Goal: Find specific page/section: Find specific page/section

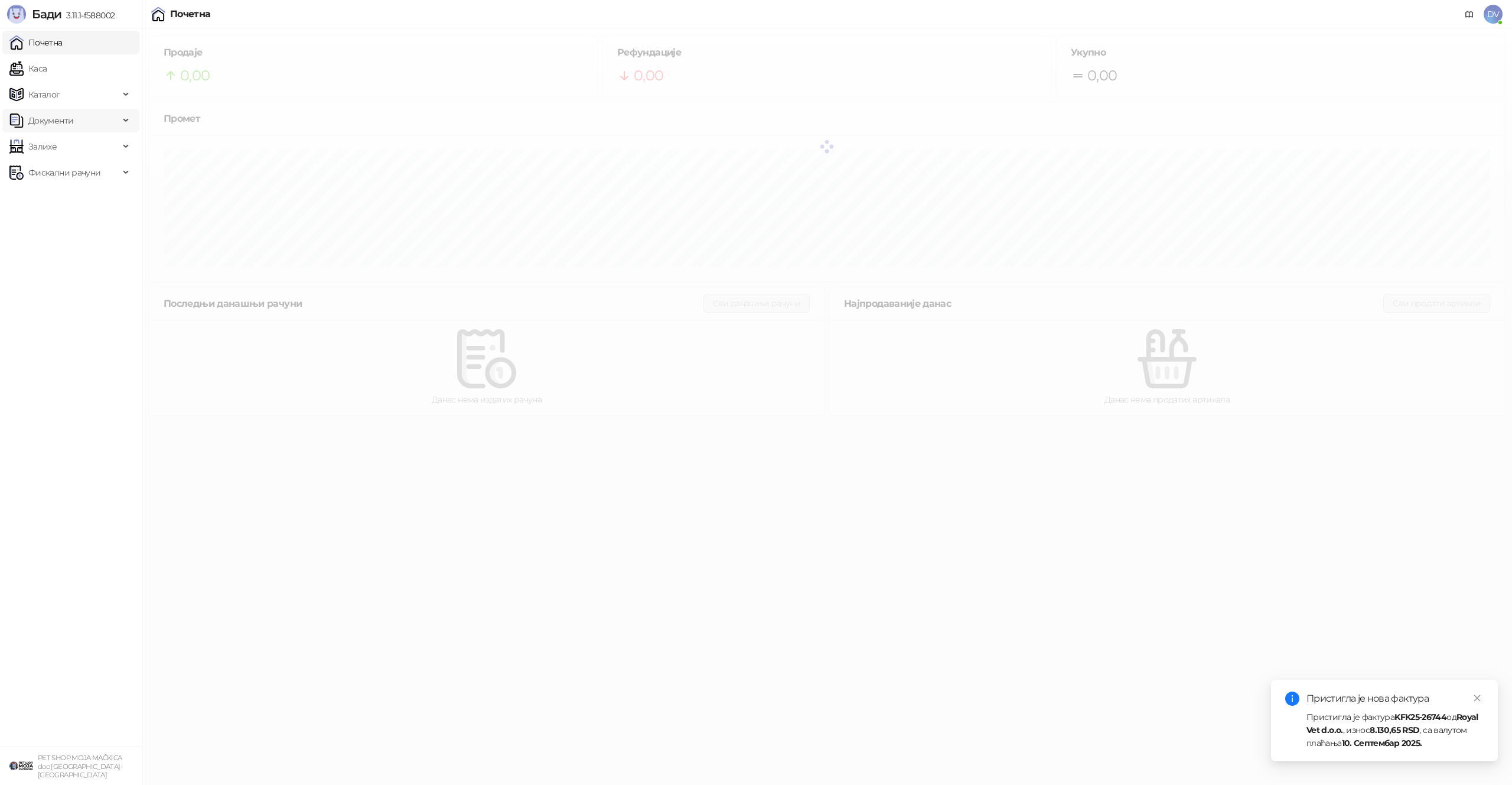
click at [102, 117] on span "Документи" at bounding box center [64, 120] width 110 height 23
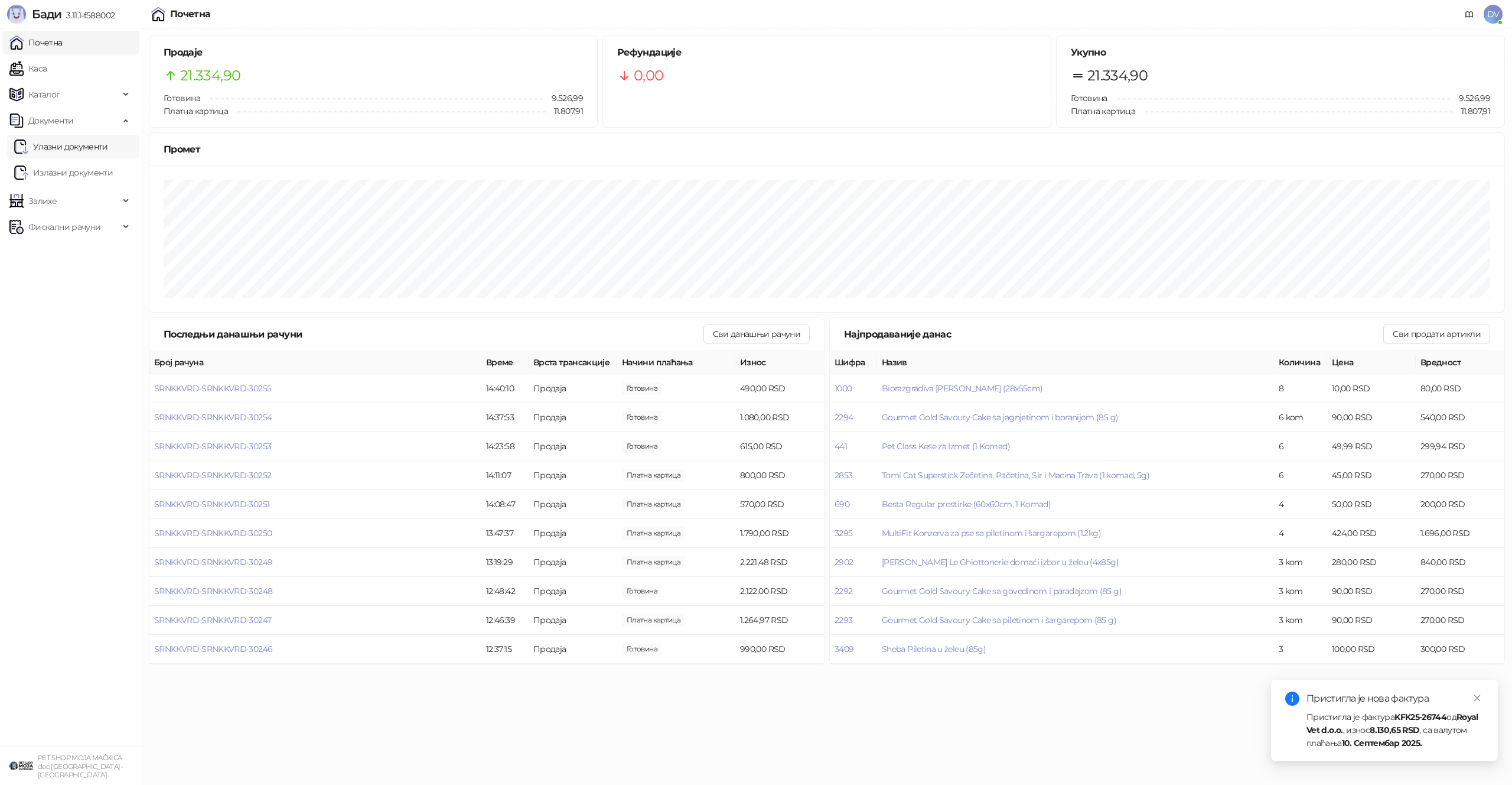
click at [108, 150] on link "Улазни документи" at bounding box center [61, 146] width 94 height 23
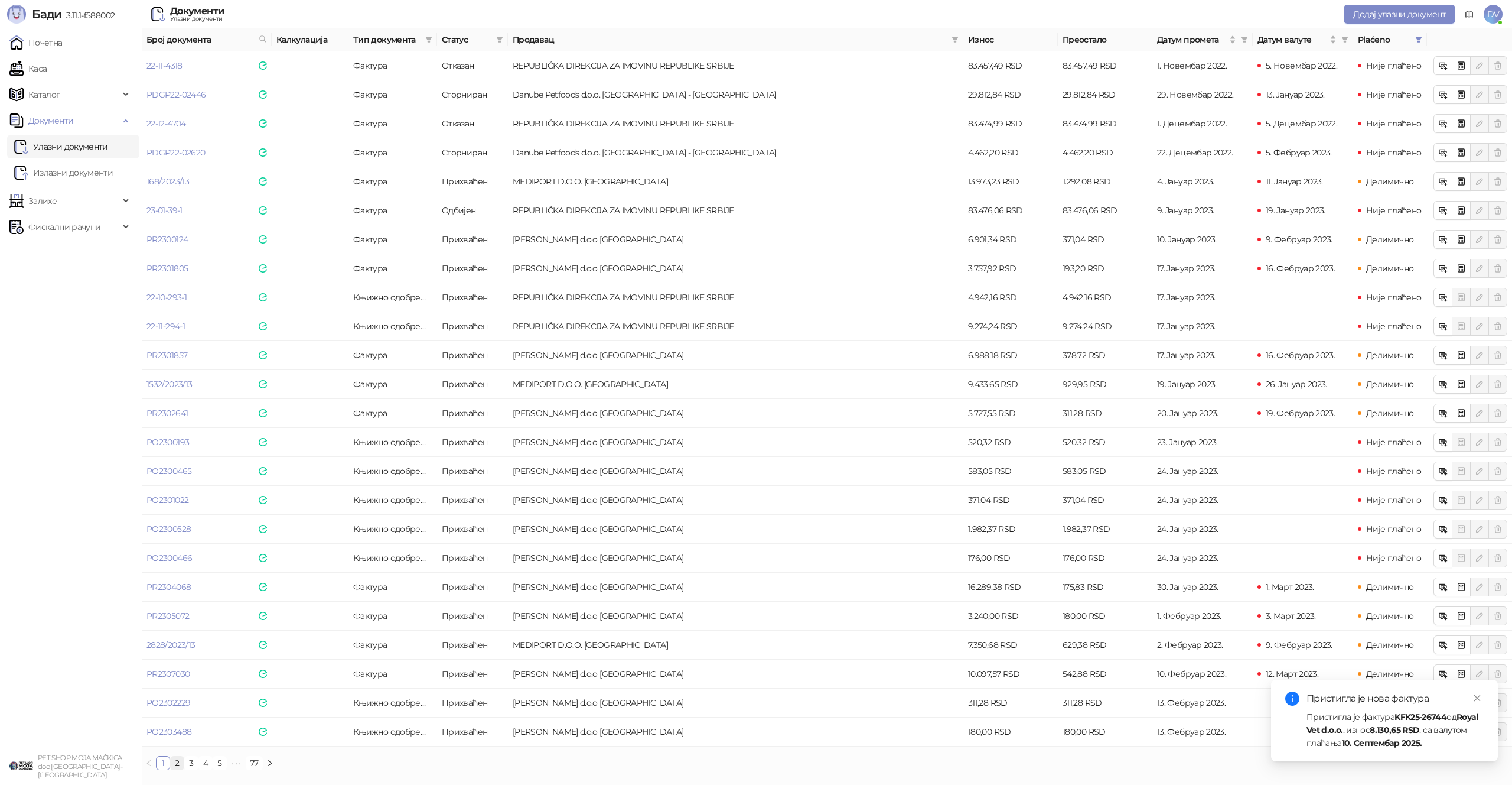
click at [176, 738] on link "2" at bounding box center [177, 763] width 13 height 13
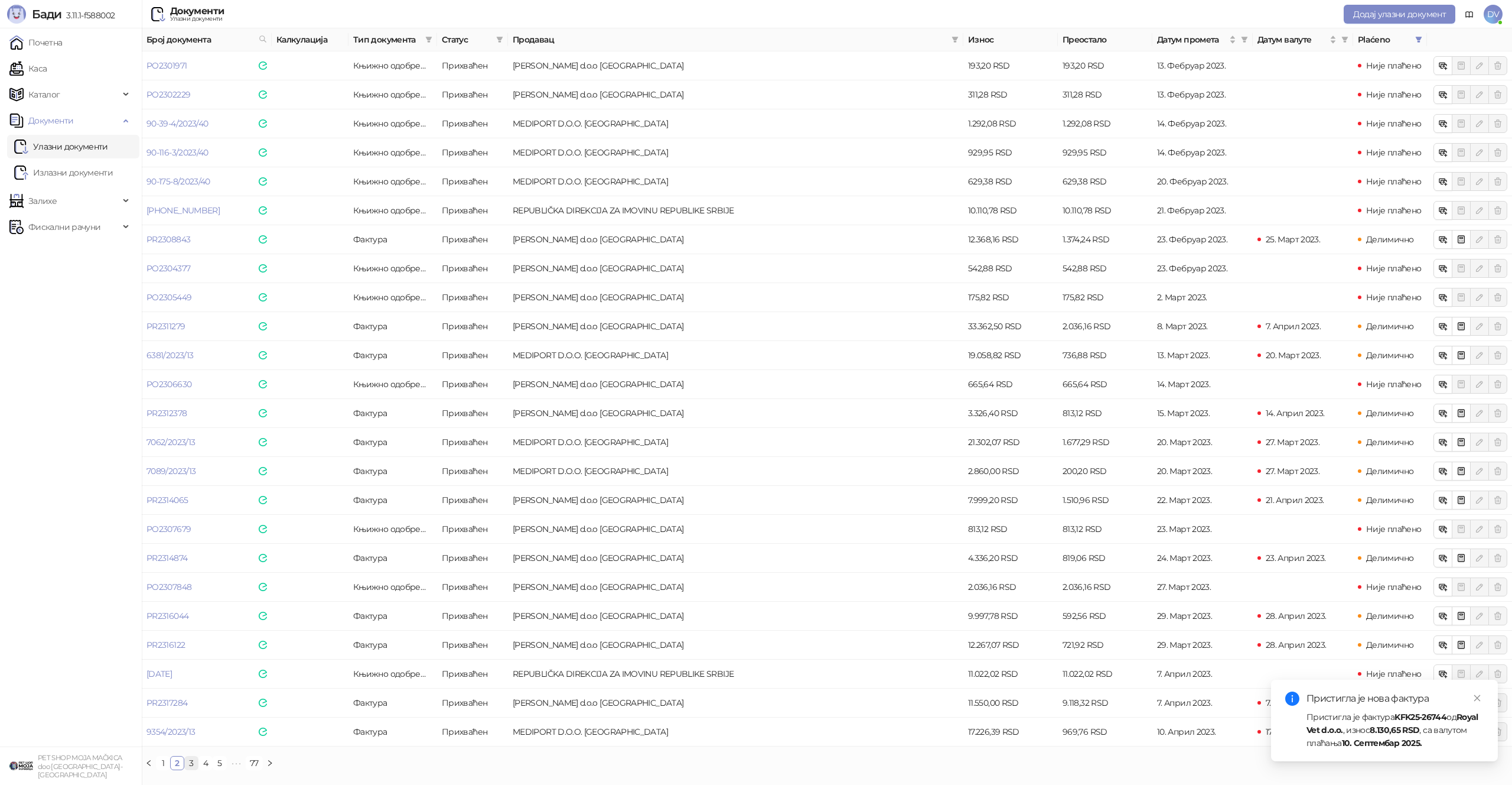
click at [192, 738] on link "3" at bounding box center [192, 763] width 13 height 13
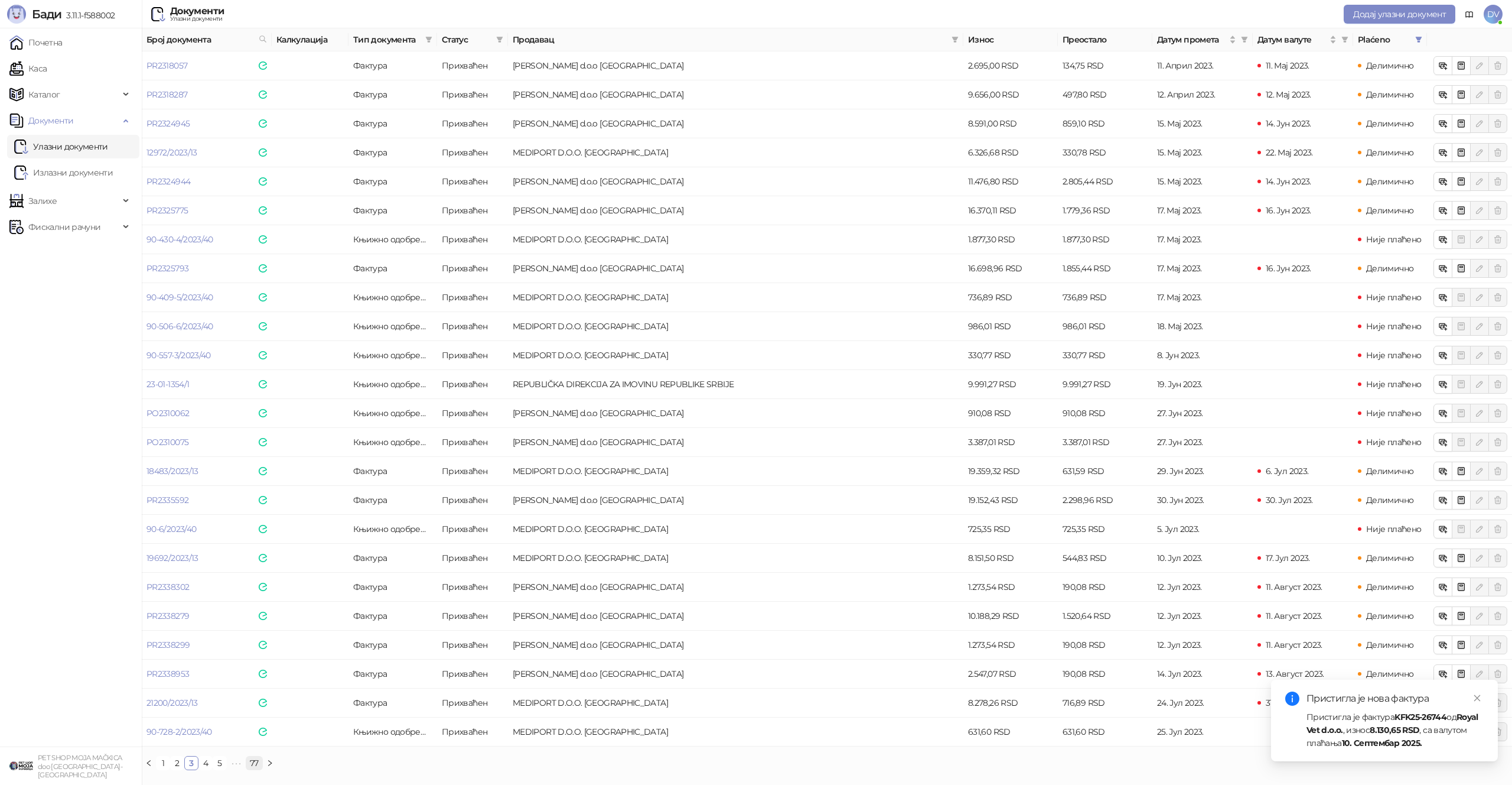
click at [254, 738] on link "77" at bounding box center [254, 763] width 16 height 13
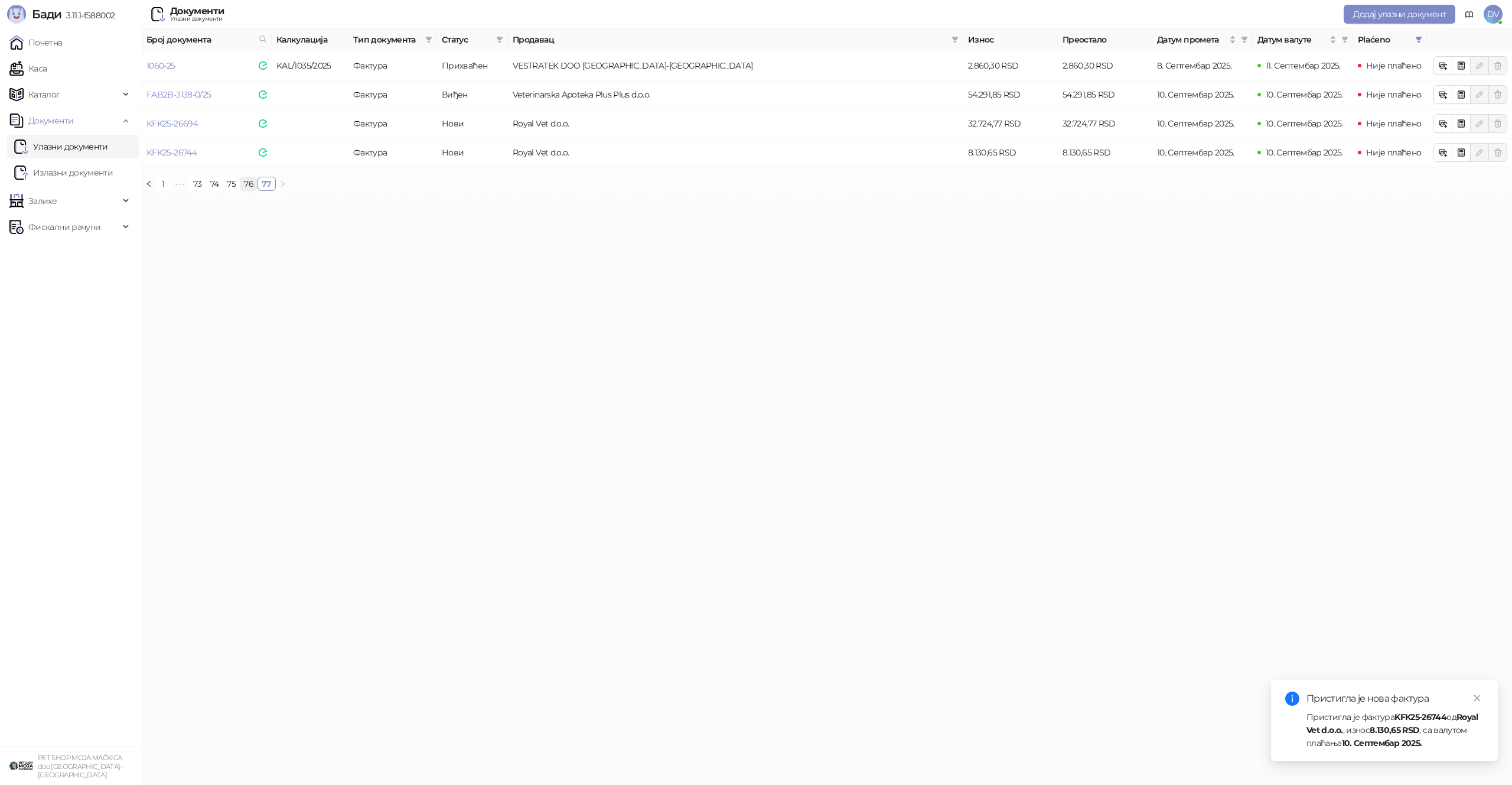
click at [254, 184] on link "76" at bounding box center [249, 183] width 17 height 13
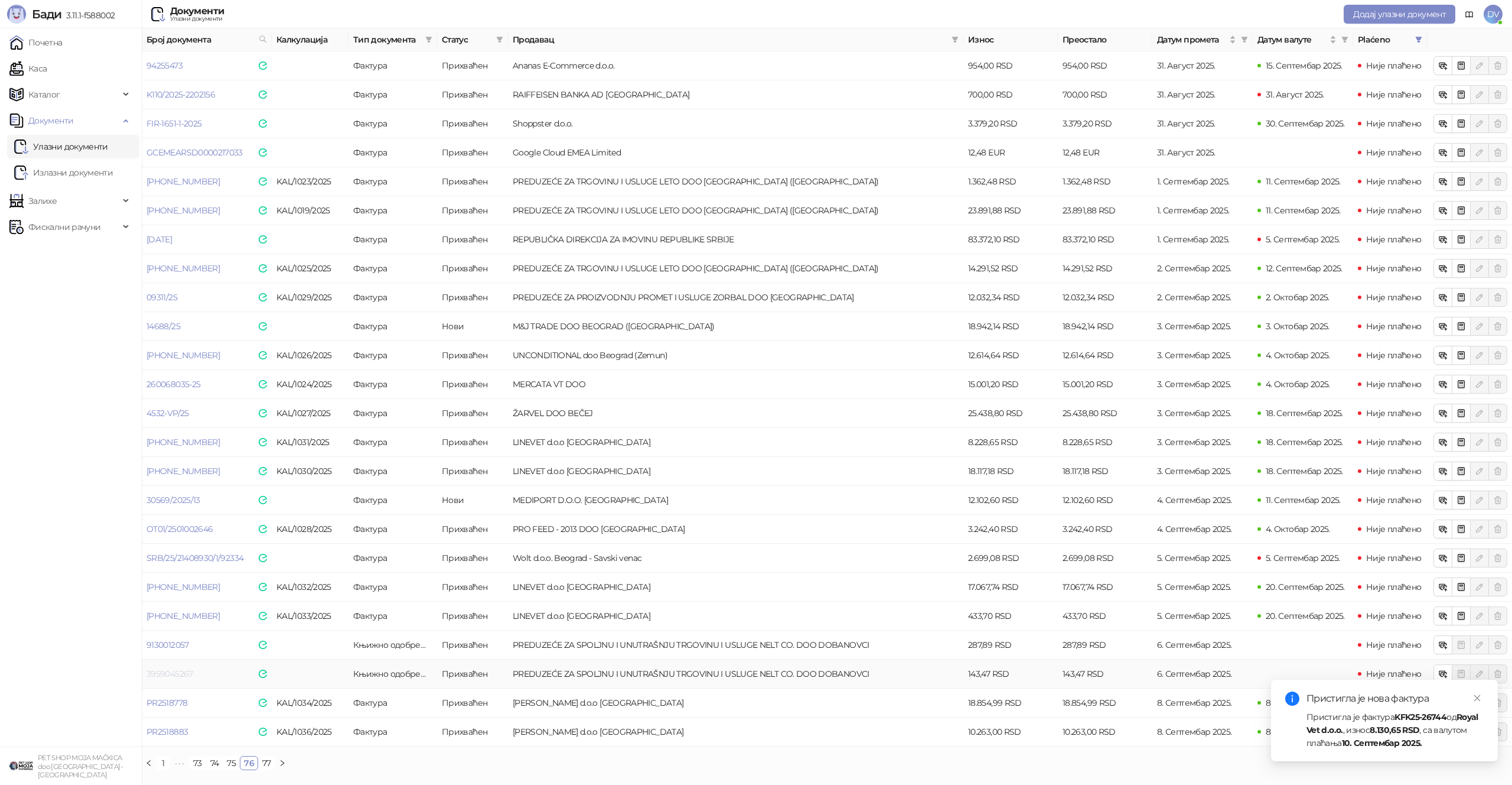
click at [162, 669] on link "3959045267" at bounding box center [169, 673] width 47 height 10
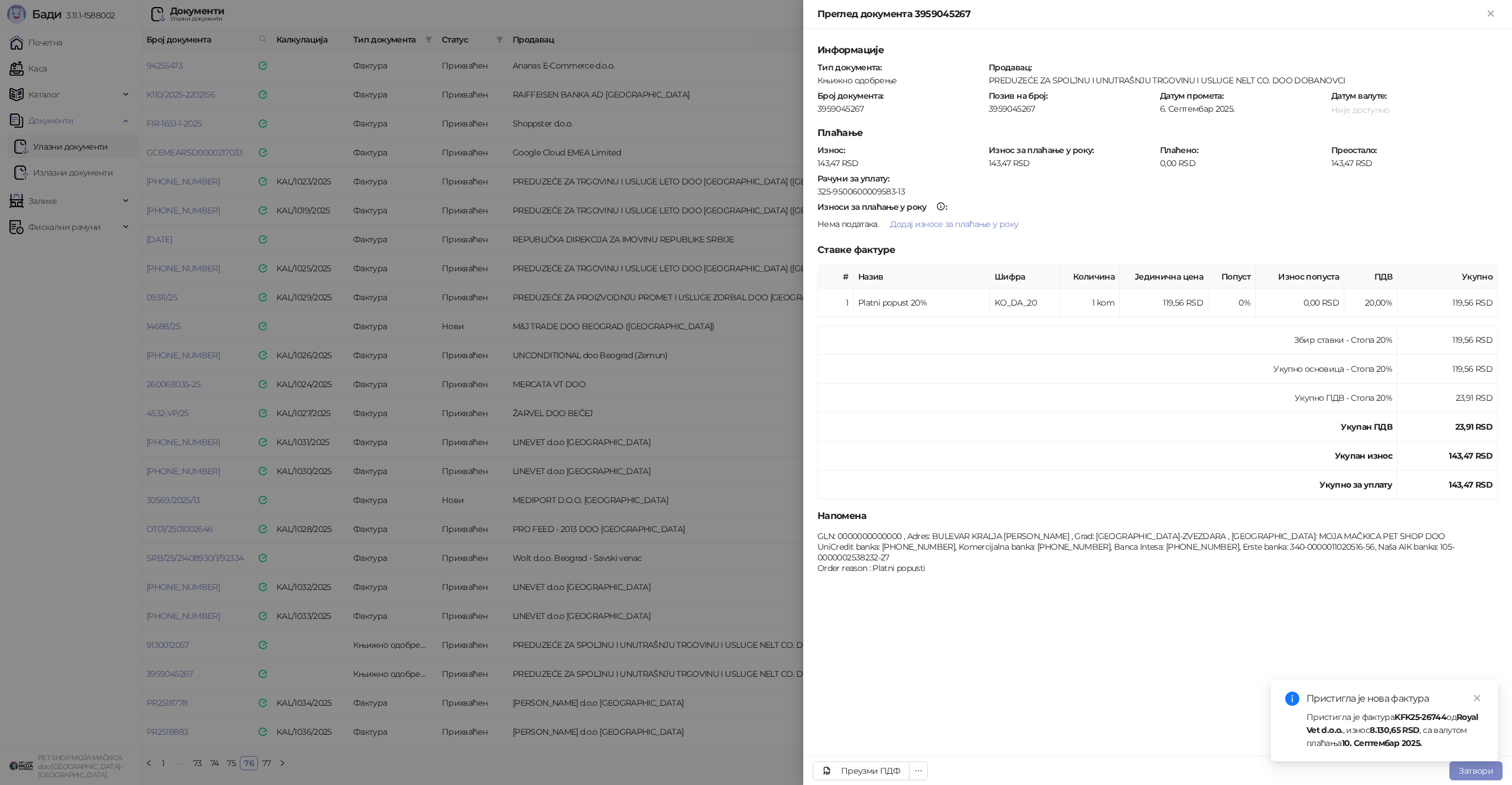
click at [175, 597] on div at bounding box center [756, 392] width 1512 height 785
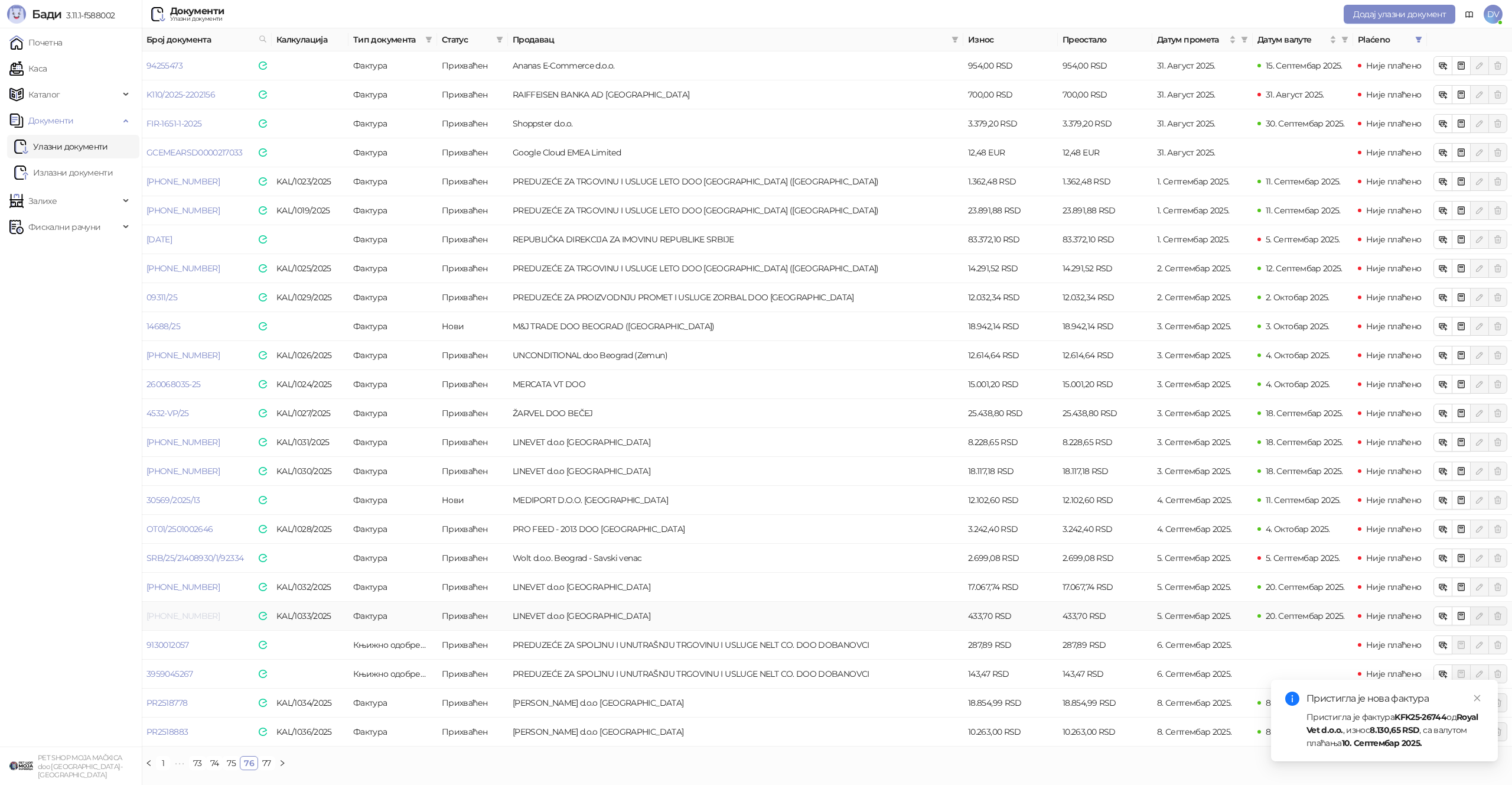
click at [169, 614] on link "[PHONE_NUMBER]" at bounding box center [182, 616] width 74 height 10
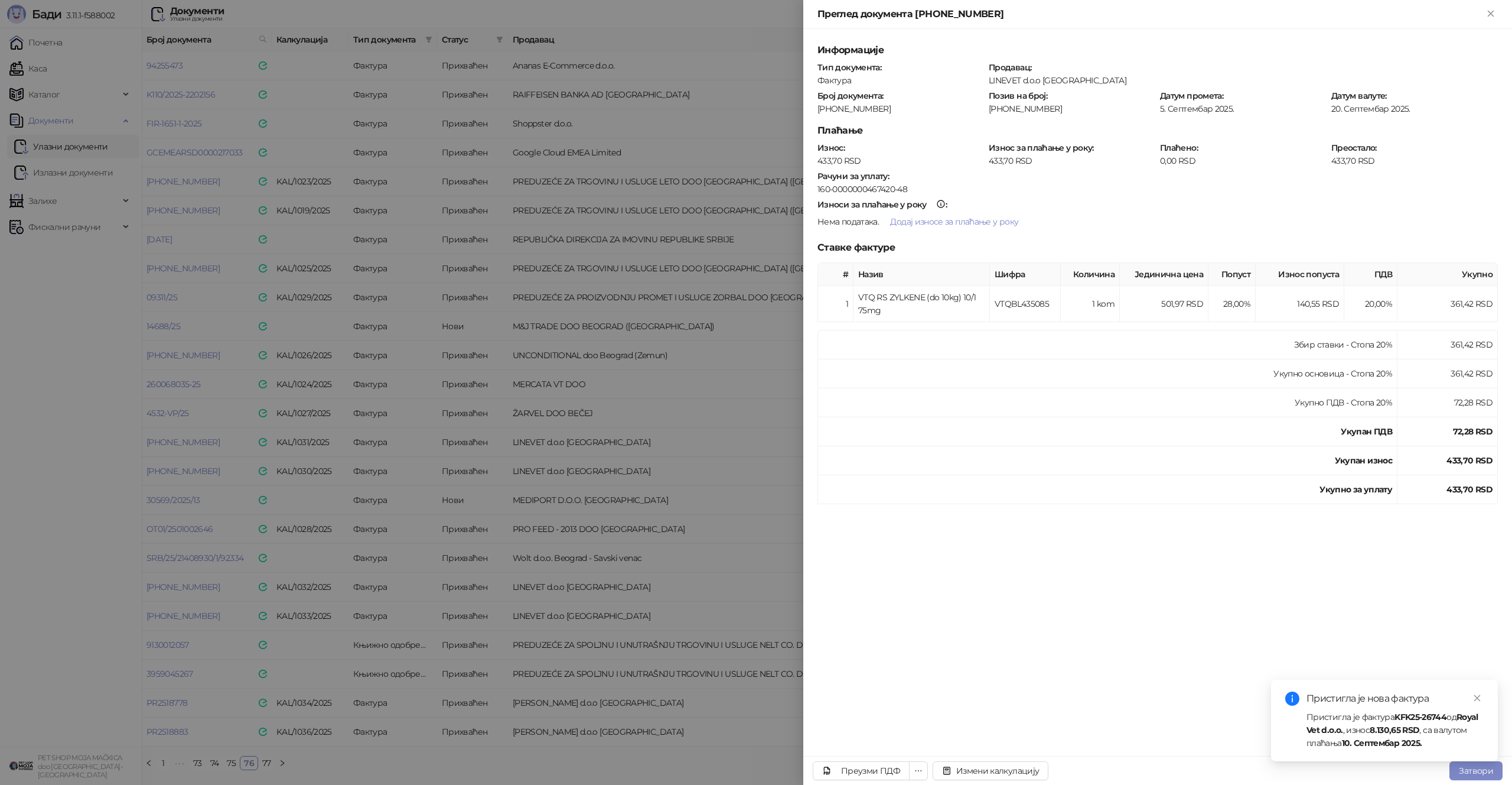
click at [241, 513] on div at bounding box center [756, 392] width 1512 height 785
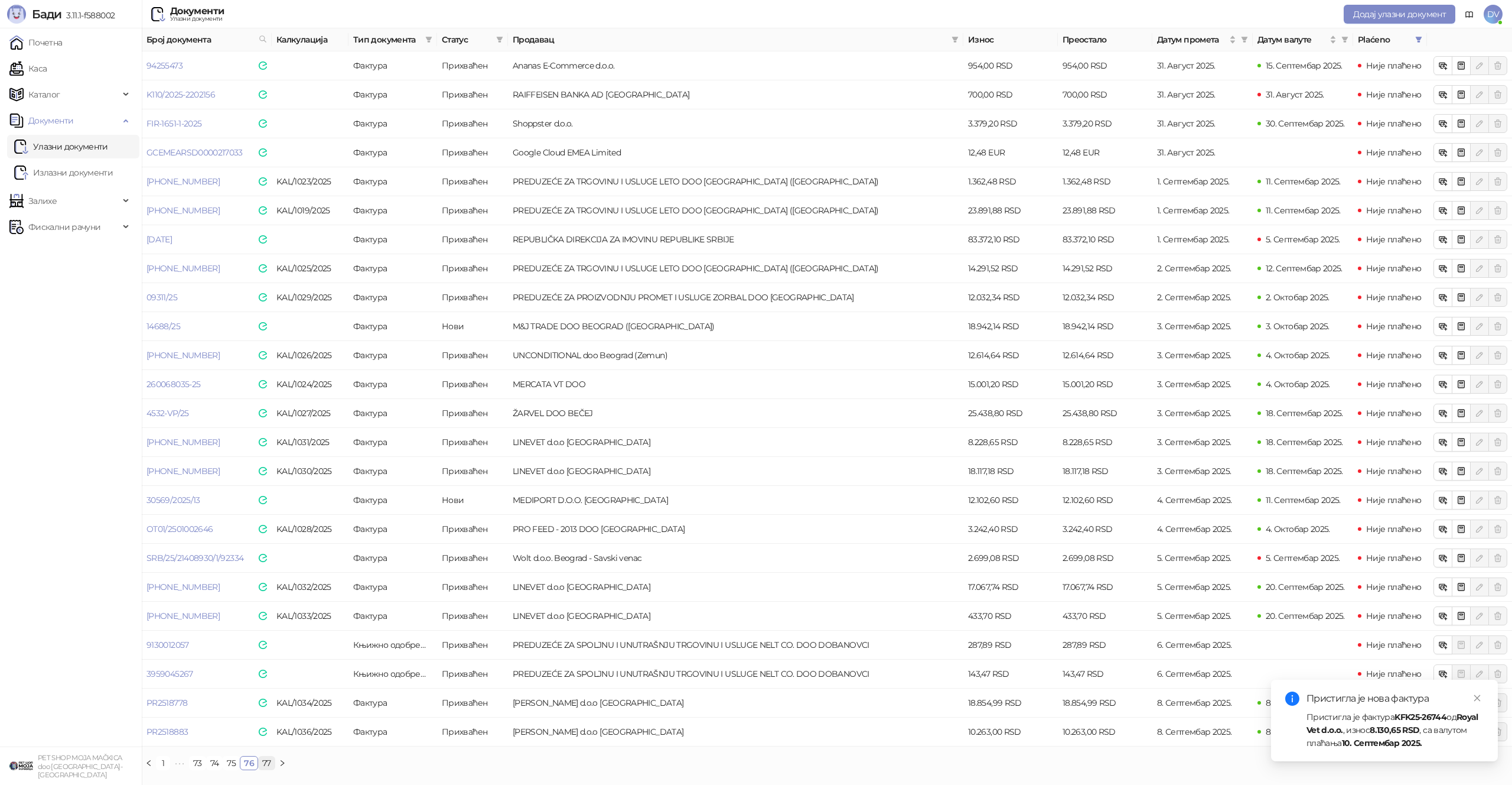
click at [271, 738] on link "77" at bounding box center [266, 763] width 16 height 13
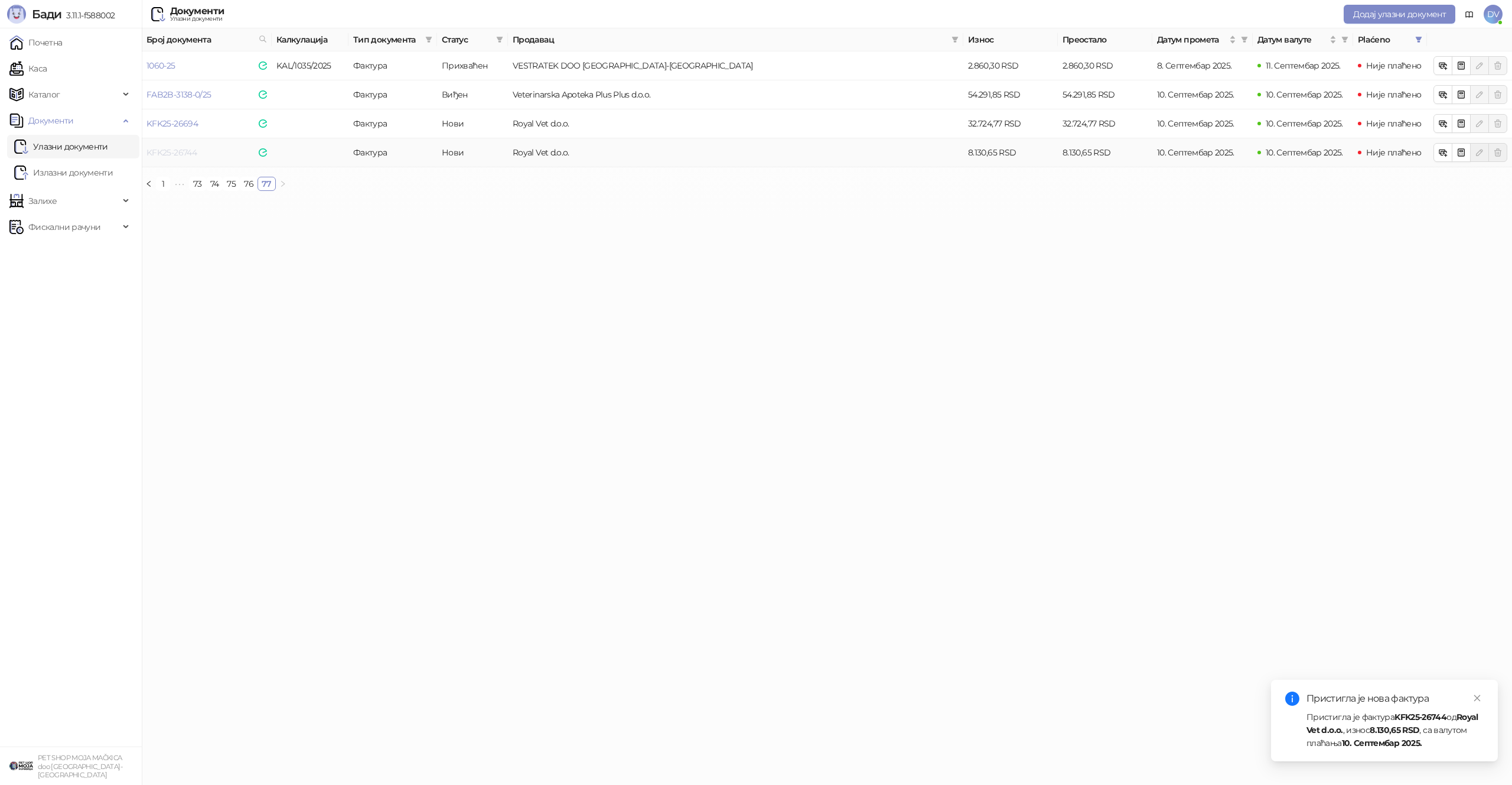
click at [169, 150] on link "KFK25-26744" at bounding box center [171, 152] width 50 height 10
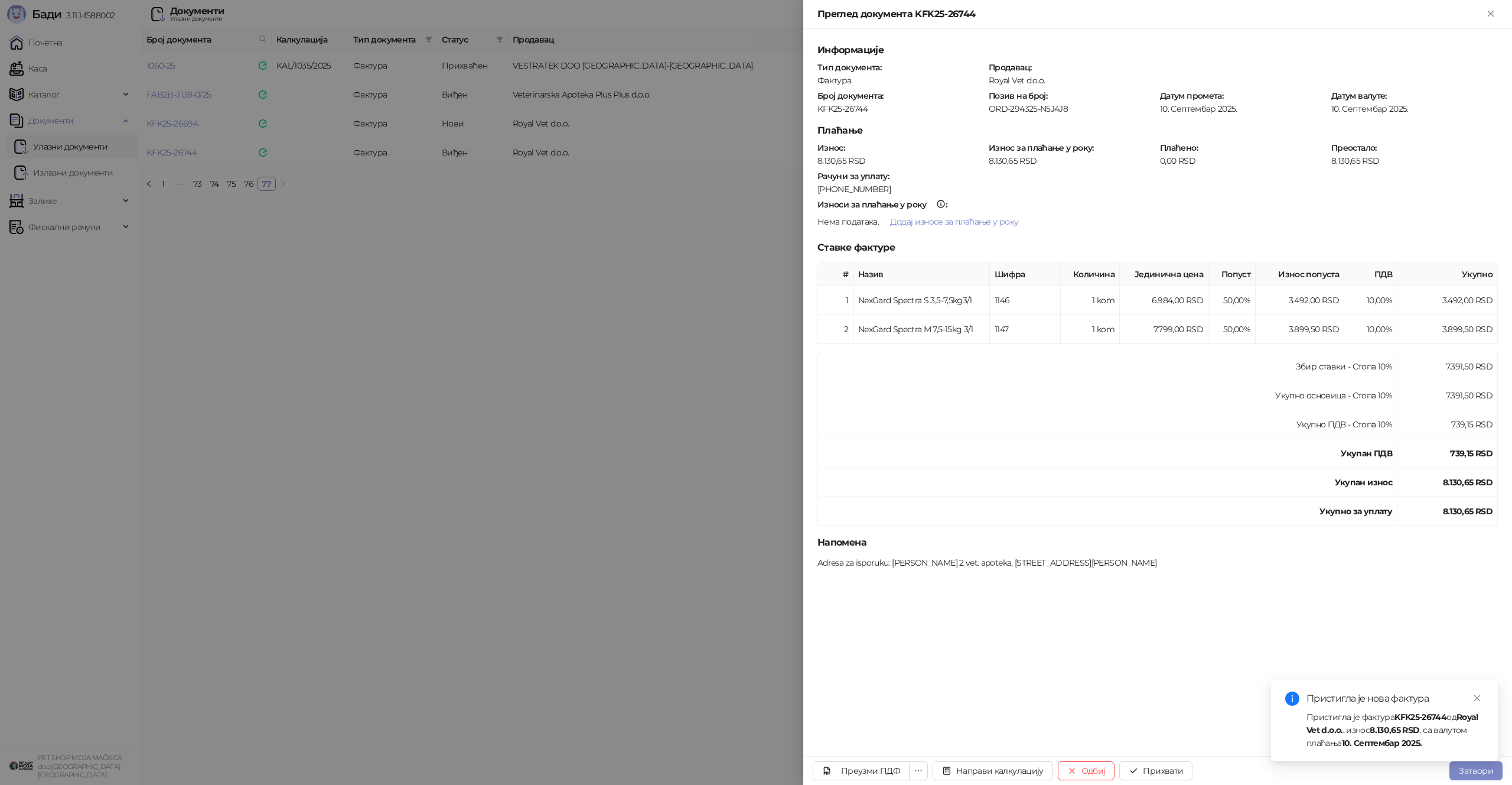
click at [654, 200] on div at bounding box center [756, 392] width 1512 height 785
